Goal: Navigation & Orientation: Find specific page/section

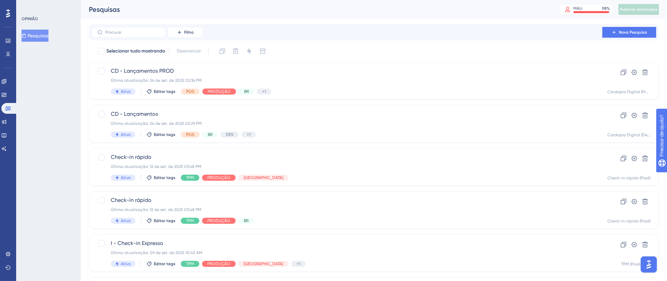
click at [5, 12] on div at bounding box center [8, 13] width 11 height 11
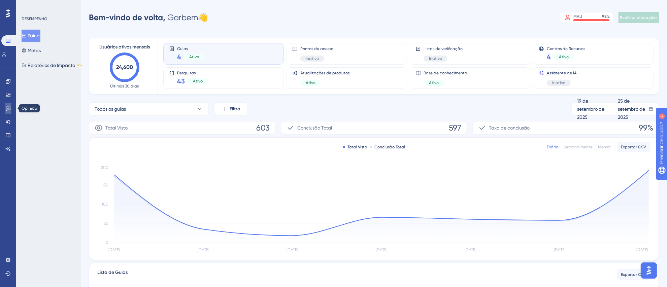
click at [7, 110] on icon at bounding box center [7, 108] width 5 height 5
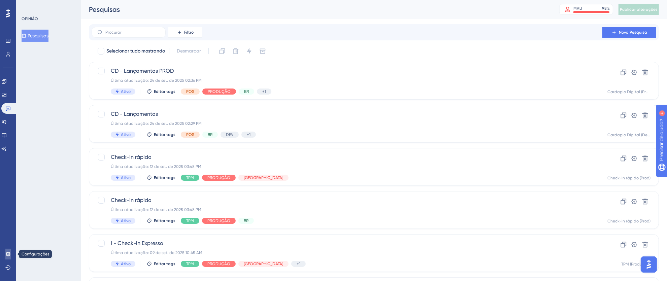
click at [5, 252] on icon at bounding box center [7, 253] width 5 height 5
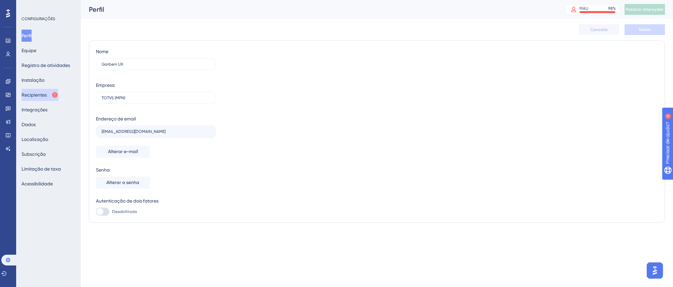
click at [40, 99] on font "Recipientes" at bounding box center [34, 95] width 25 height 8
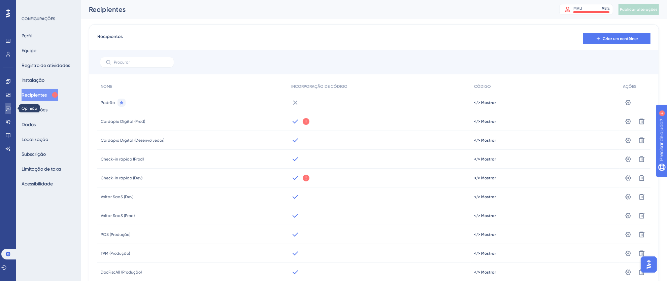
click at [5, 110] on icon at bounding box center [7, 108] width 5 height 5
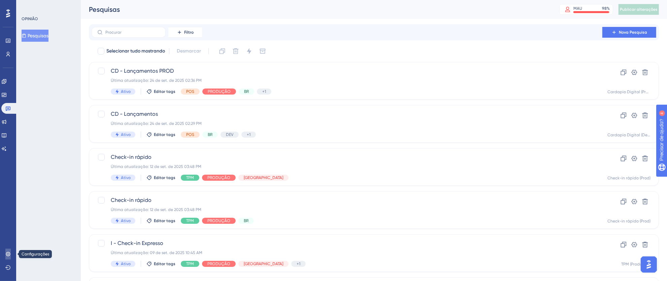
click at [10, 254] on icon at bounding box center [7, 253] width 5 height 5
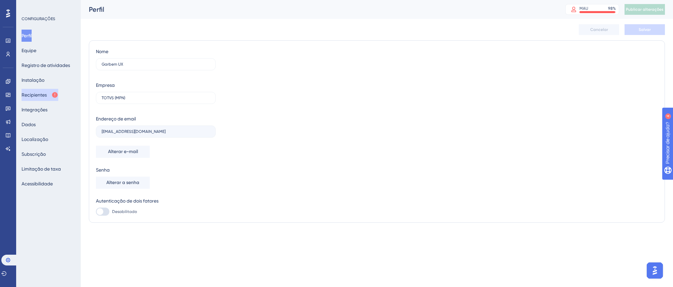
click at [34, 93] on font "Recipientes" at bounding box center [34, 94] width 25 height 5
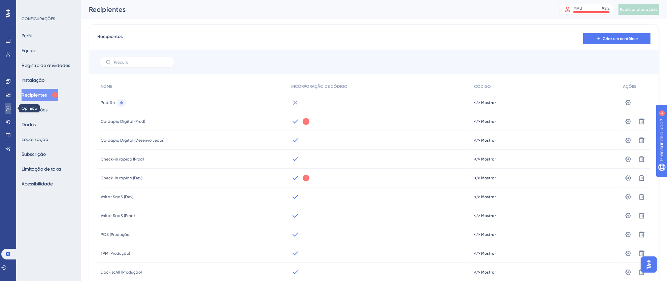
click at [10, 110] on icon at bounding box center [7, 108] width 5 height 5
